Goal: Transaction & Acquisition: Obtain resource

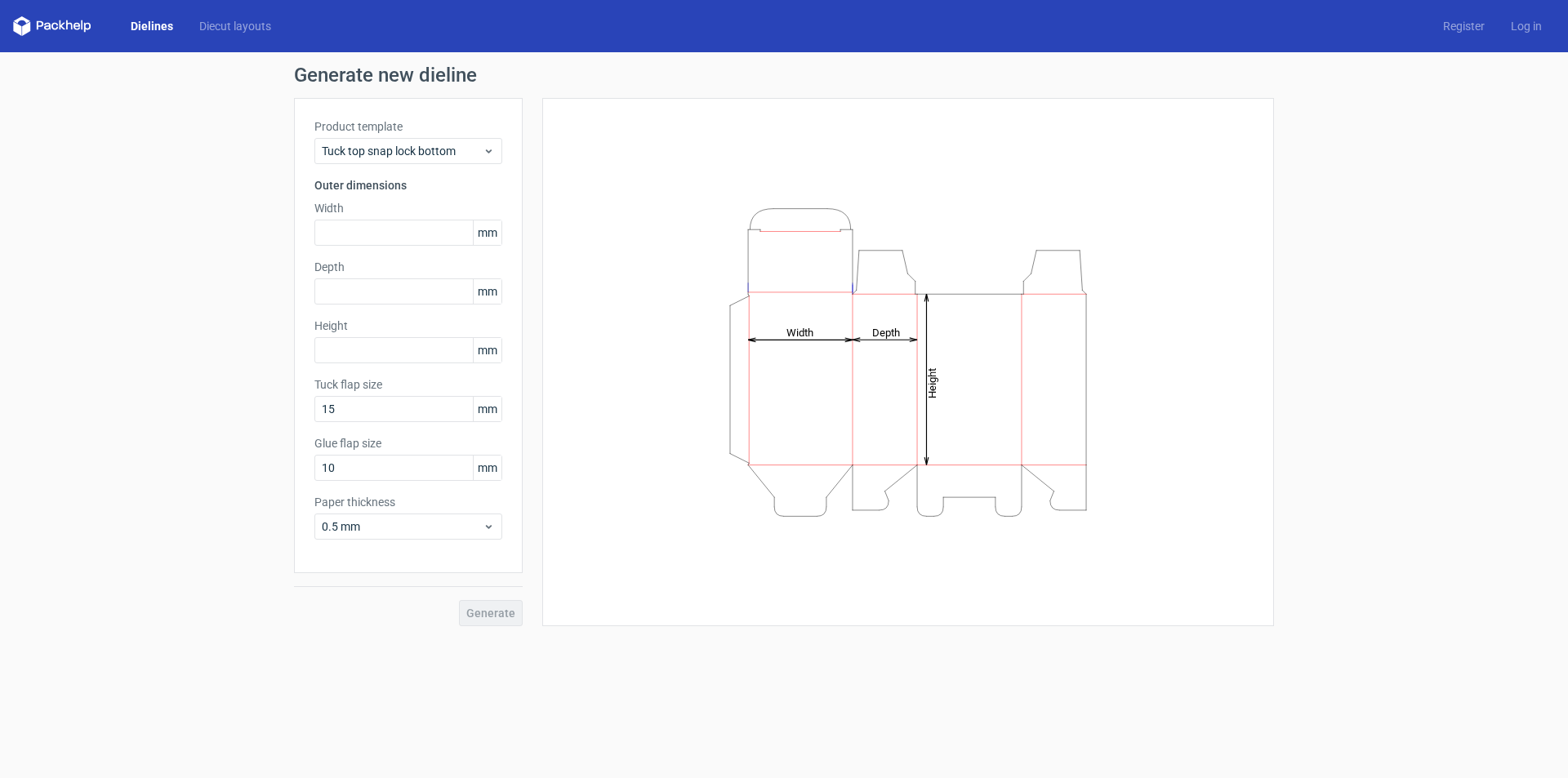
click at [788, 290] on icon "Height Depth Width" at bounding box center [907, 362] width 489 height 327
click at [482, 615] on div "Generate" at bounding box center [408, 599] width 229 height 53
click at [345, 236] on input "text" at bounding box center [408, 232] width 188 height 26
type input "44"
click at [367, 300] on input "text" at bounding box center [408, 291] width 188 height 26
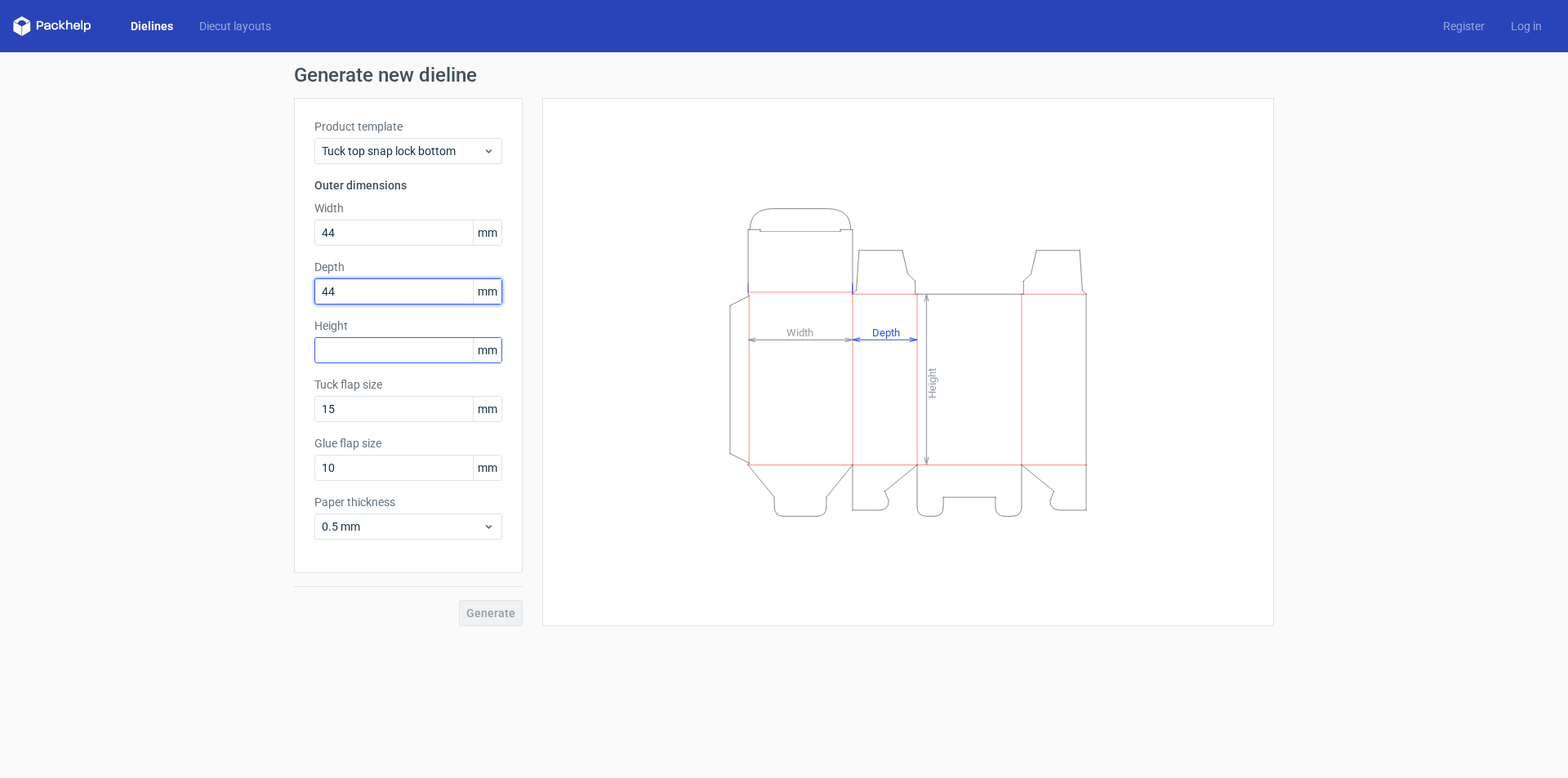
type input "44"
click at [381, 352] on input "text" at bounding box center [408, 350] width 188 height 26
type input "116"
click at [489, 626] on button "Generate" at bounding box center [490, 613] width 63 height 26
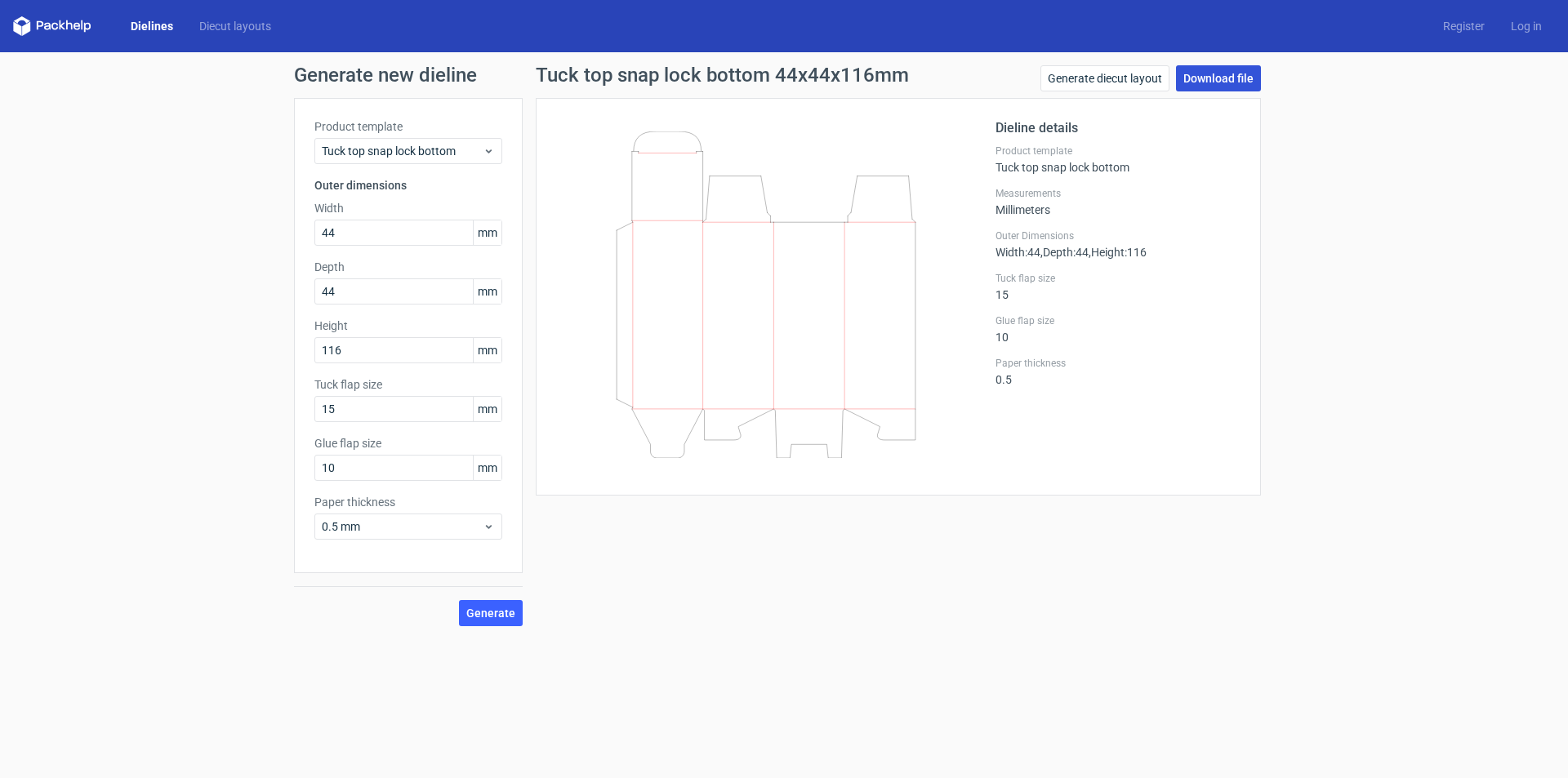
click at [1192, 78] on link "Download file" at bounding box center [1217, 78] width 85 height 26
drag, startPoint x: 352, startPoint y: 400, endPoint x: 326, endPoint y: 400, distance: 26.0
click at [326, 400] on input "15" at bounding box center [408, 408] width 188 height 26
click at [238, 417] on div "Generate new dieline Product template Tuck top snap lock bottom Outer dimension…" at bounding box center [784, 346] width 1568 height 587
drag, startPoint x: 367, startPoint y: 345, endPoint x: 290, endPoint y: 335, distance: 77.6
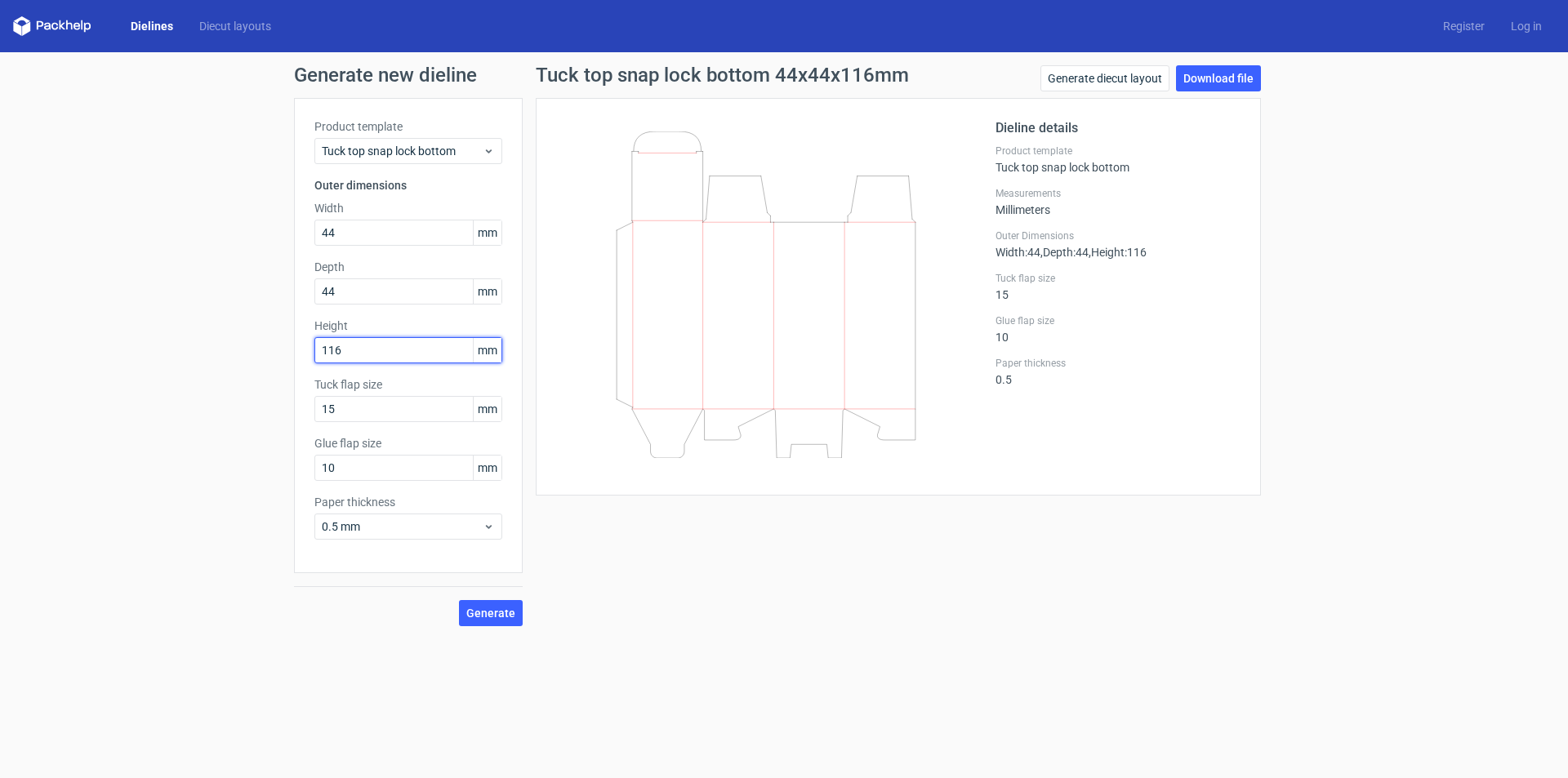
click at [290, 335] on div "Generate new dieline Product template Tuck top snap lock bottom Outer dimension…" at bounding box center [784, 346] width 1568 height 587
